Goal: Information Seeking & Learning: Find specific fact

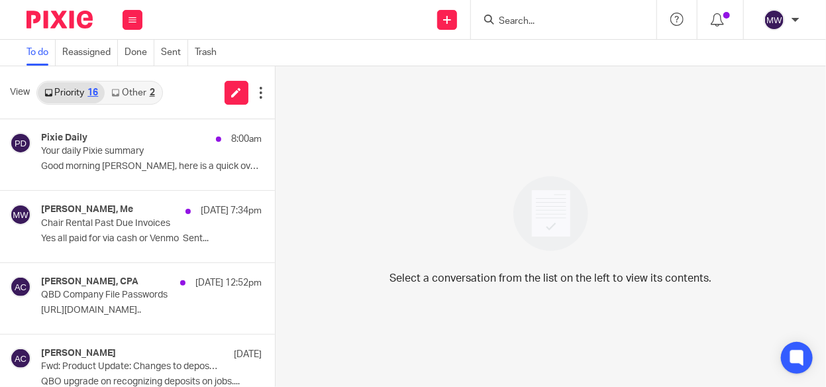
click at [144, 91] on link "Other 2" at bounding box center [133, 92] width 56 height 21
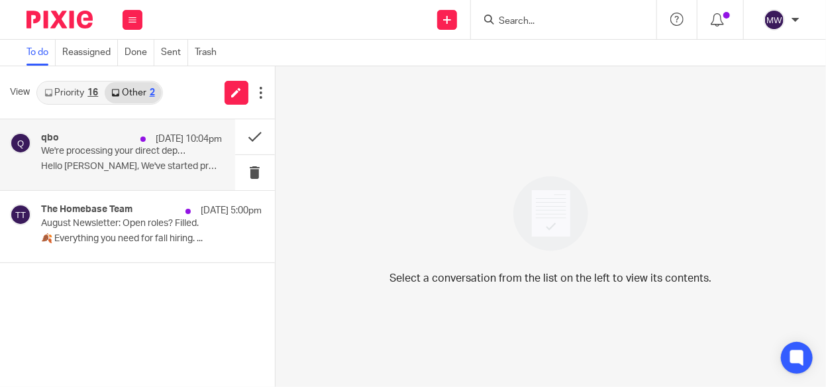
click at [153, 152] on p "We're processing your direct deposit payment(s) from Honey Suites, LLC" at bounding box center [113, 151] width 144 height 11
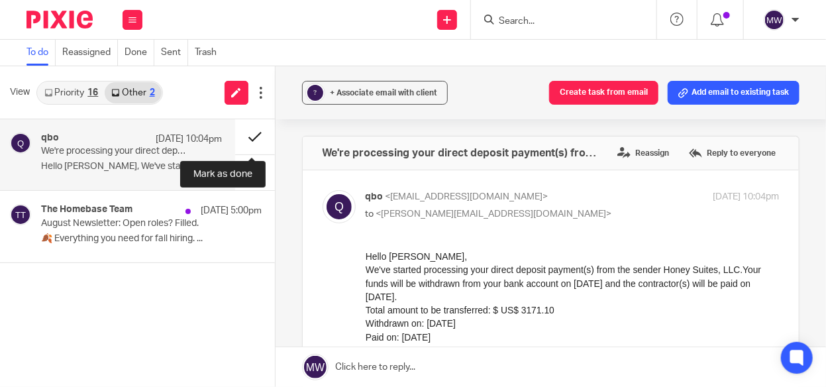
click at [253, 128] on button at bounding box center [255, 136] width 40 height 35
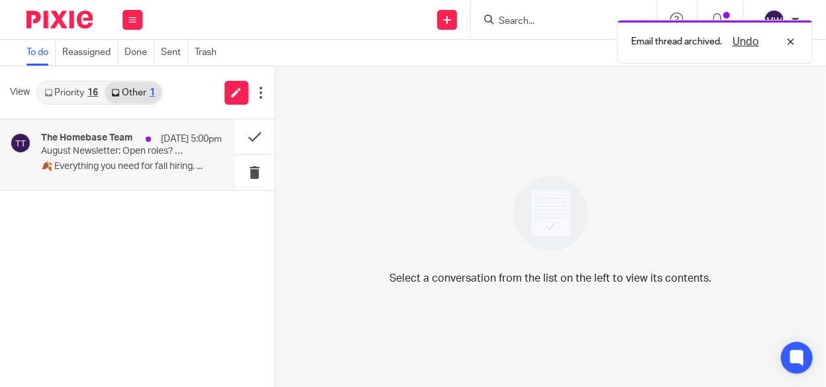
click at [159, 169] on p "🍂 Everything you need for fall hiring. ..." at bounding box center [131, 166] width 181 height 11
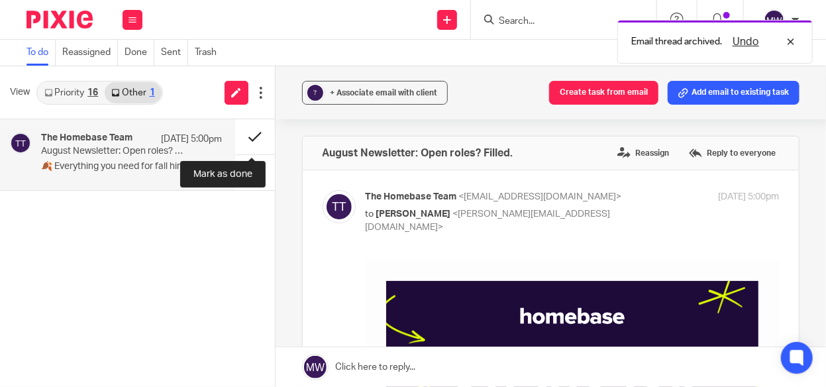
click at [257, 134] on button at bounding box center [255, 136] width 40 height 35
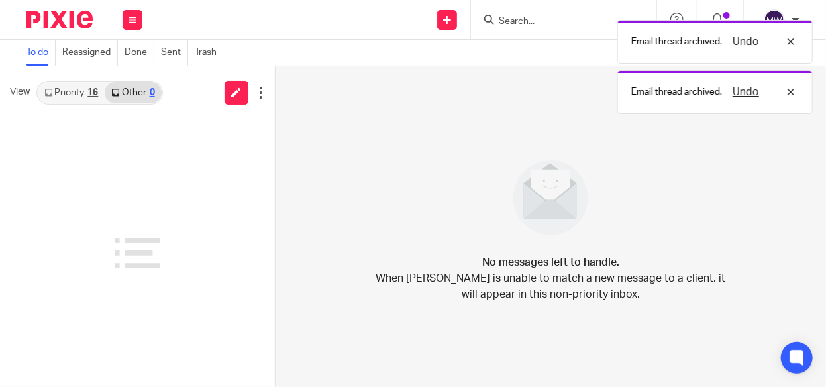
click at [88, 93] on div "16" at bounding box center [92, 92] width 11 height 9
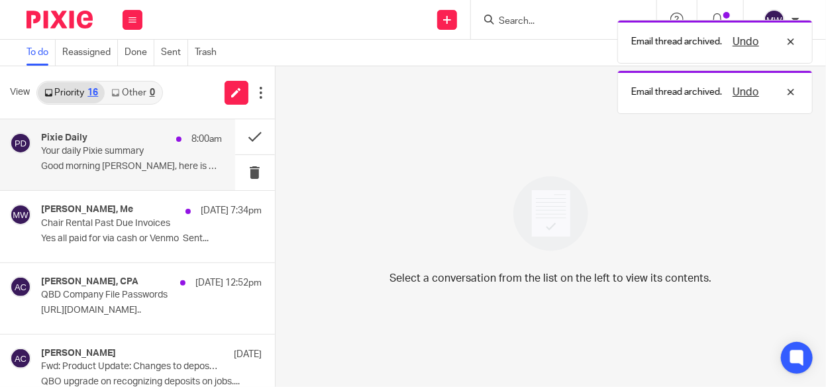
click at [79, 156] on p "Your daily Pixie summary" at bounding box center [113, 151] width 144 height 11
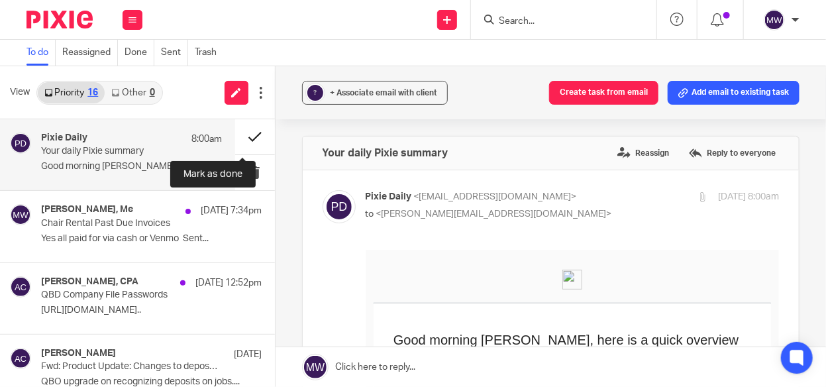
click at [242, 132] on button at bounding box center [255, 136] width 40 height 35
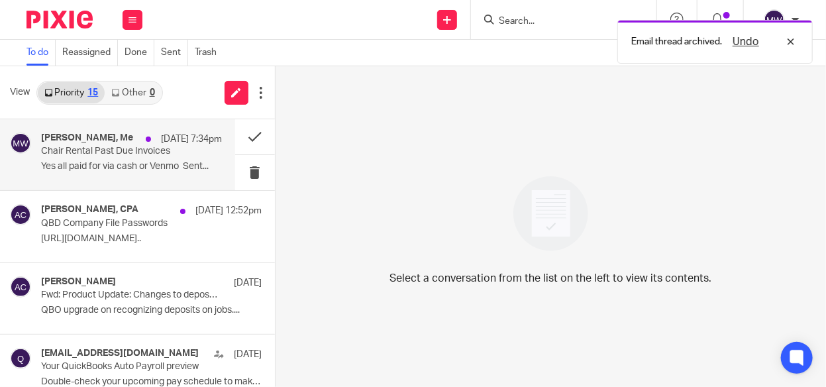
click at [142, 162] on p "Yes all paid for via cash or Venmo Sent..." at bounding box center [131, 166] width 181 height 11
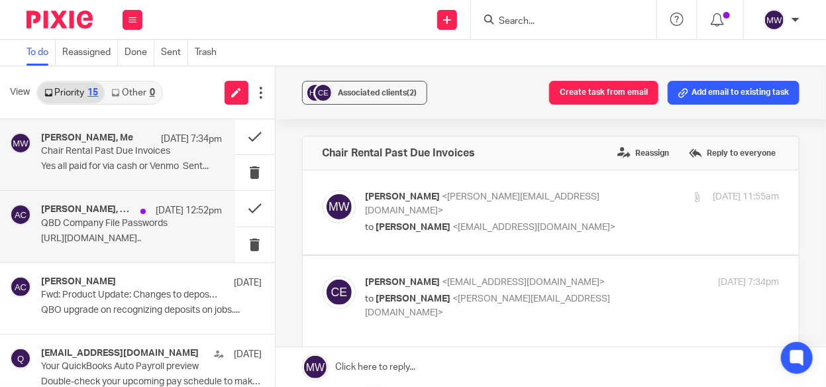
click at [102, 218] on p "QBD Company File Passwords" at bounding box center [113, 223] width 144 height 11
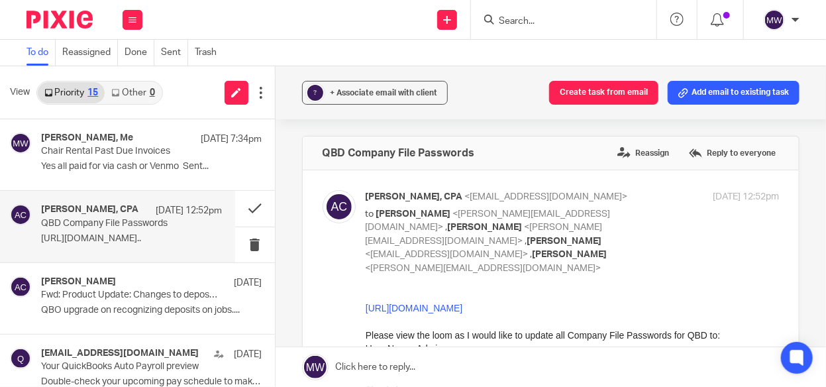
click at [554, 19] on input "Search" at bounding box center [556, 22] width 119 height 12
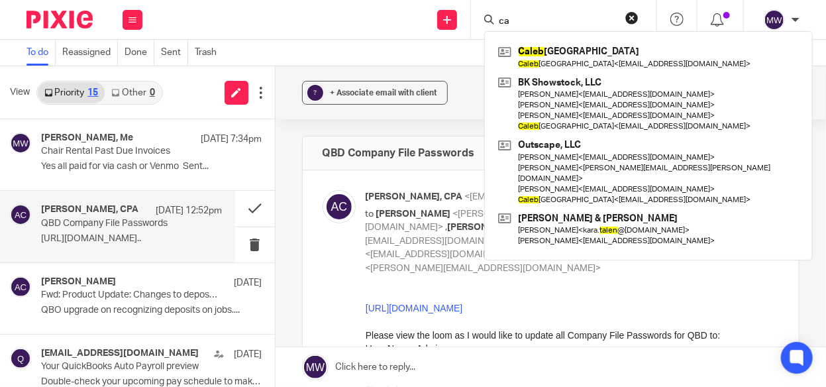
type input "c"
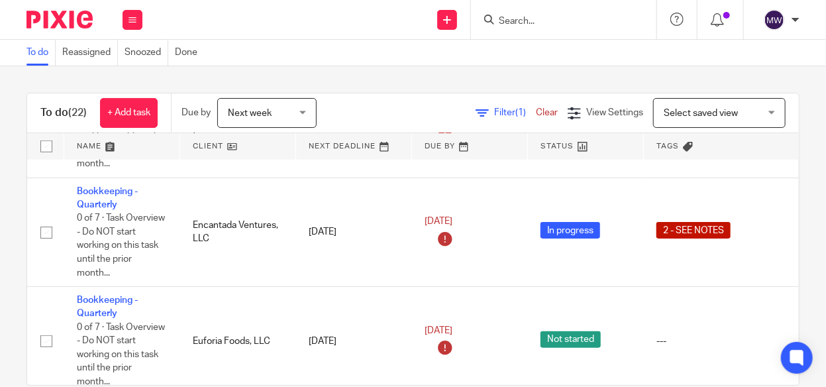
scroll to position [403, 0]
